Goal: Navigation & Orientation: Find specific page/section

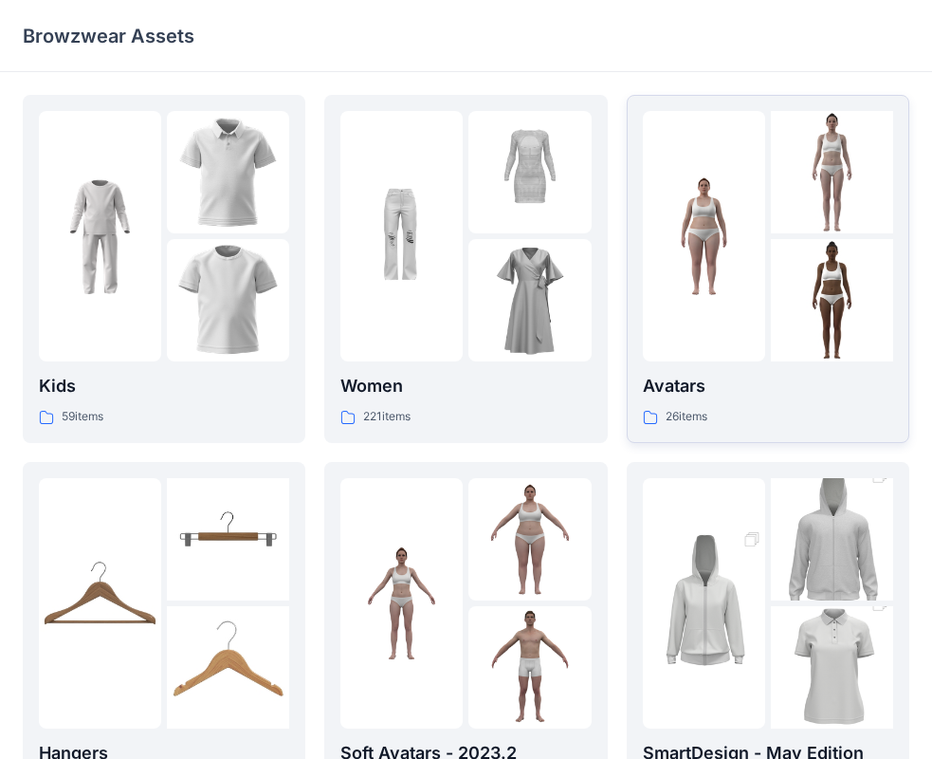
click at [699, 359] on div at bounding box center [704, 236] width 122 height 250
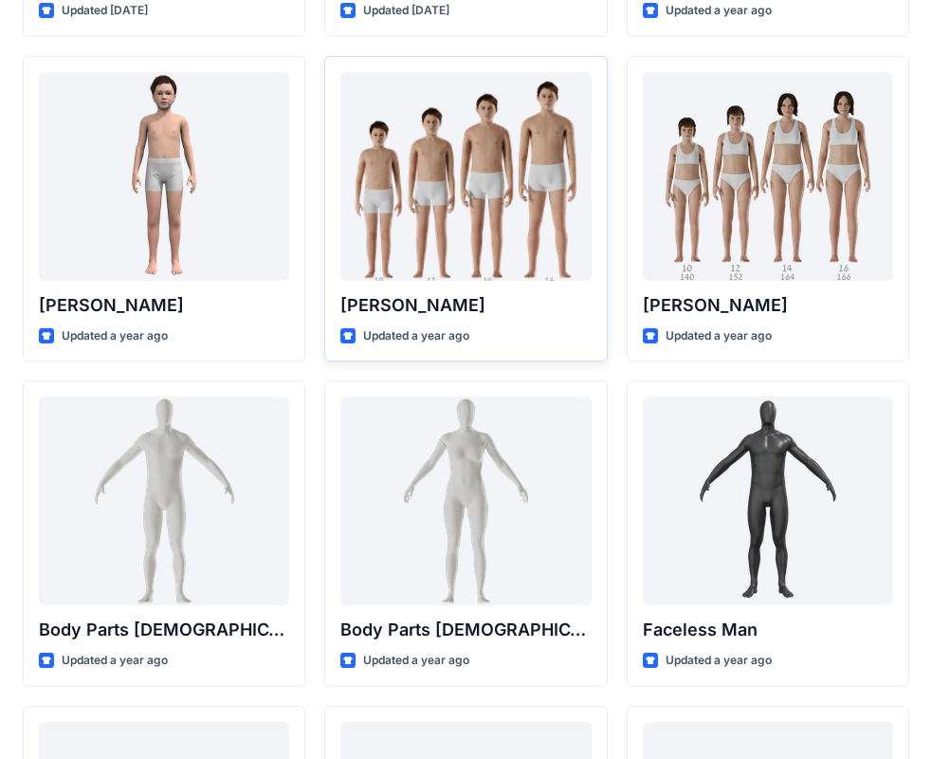
scroll to position [379, 0]
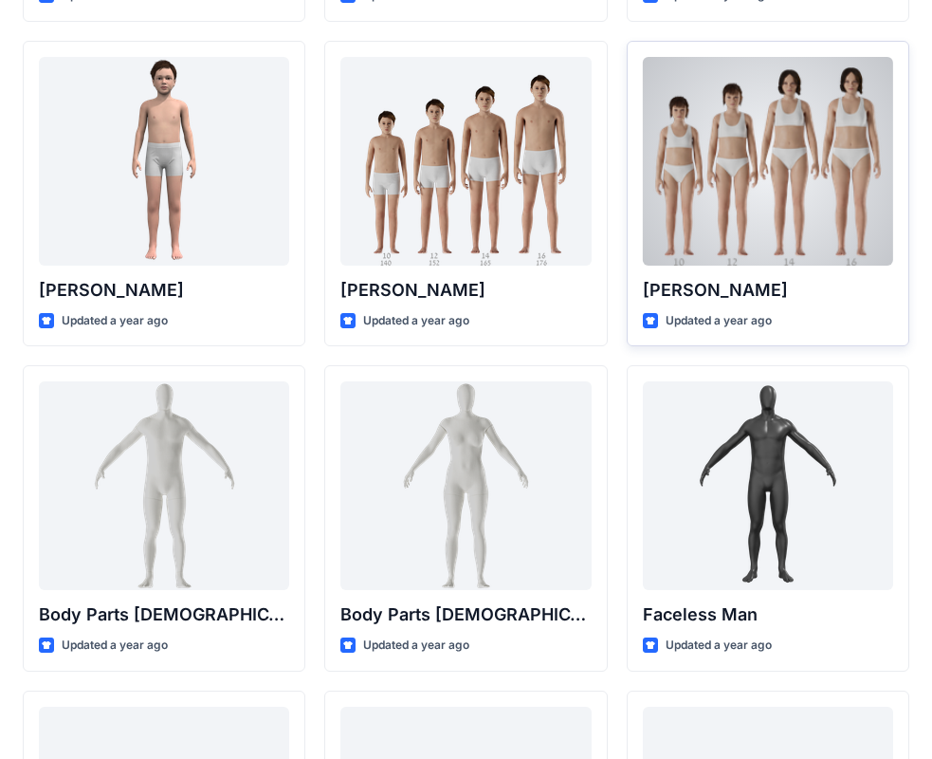
click at [731, 161] on div at bounding box center [768, 161] width 250 height 209
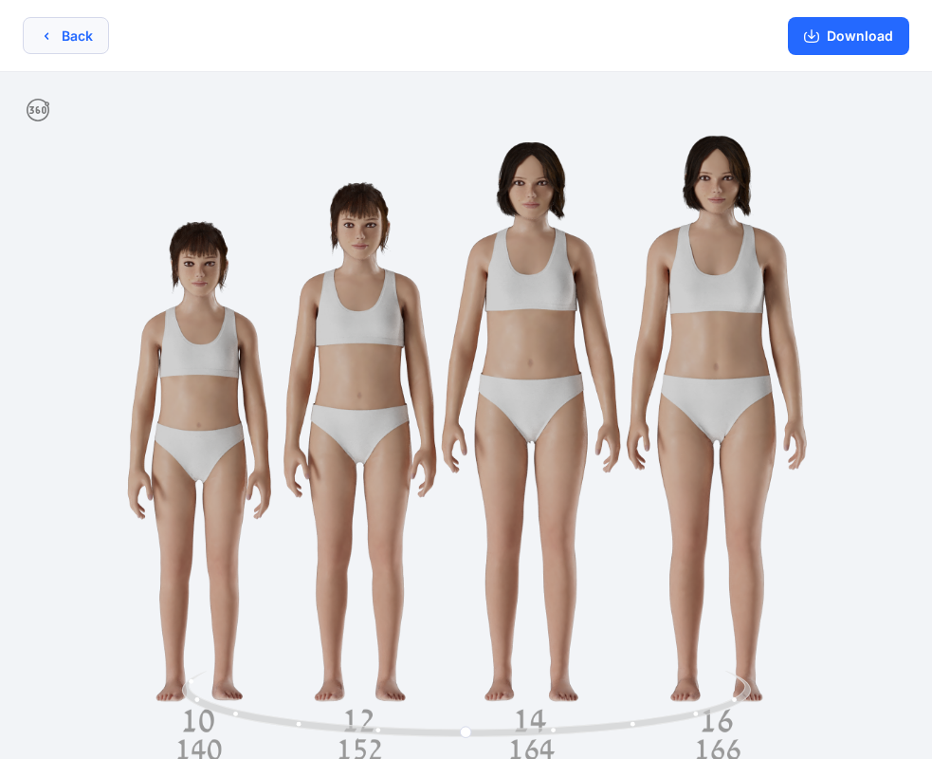
click at [64, 40] on button "Back" at bounding box center [66, 35] width 86 height 37
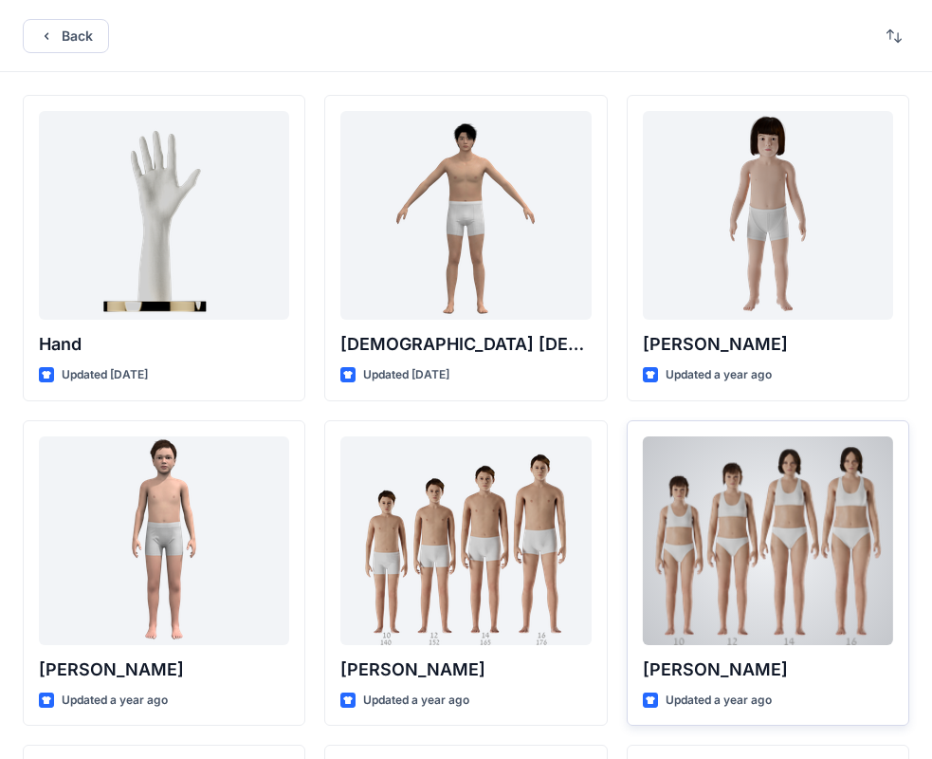
click at [729, 499] on div at bounding box center [768, 540] width 250 height 209
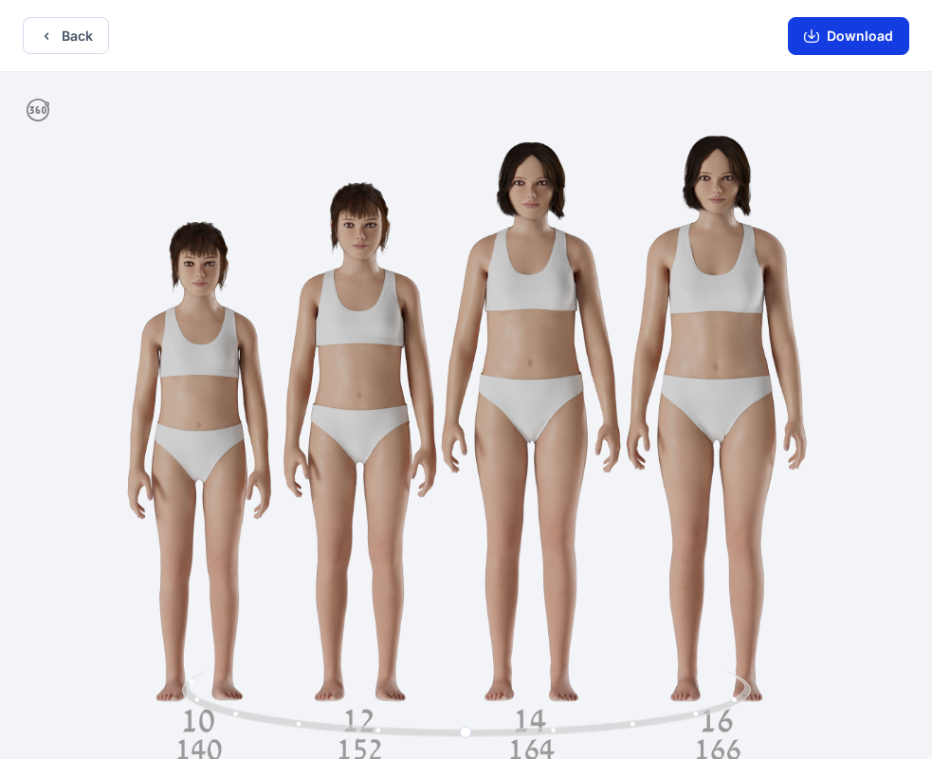
click at [869, 41] on button "Download" at bounding box center [848, 36] width 121 height 38
click at [89, 35] on button "Back" at bounding box center [66, 35] width 86 height 37
